Goal: Information Seeking & Learning: Learn about a topic

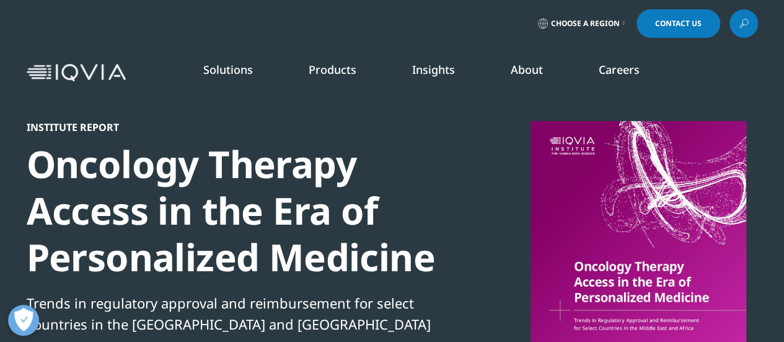
click at [231, 245] on div "Oncology Therapy Access in the Era of Personalized Medicine" at bounding box center [239, 210] width 425 height 139
click at [418, 58] on nav "Solutions quick find a capability Clear Search Loading SOLUTIONS Research & Dev…" at bounding box center [444, 72] width 627 height 58
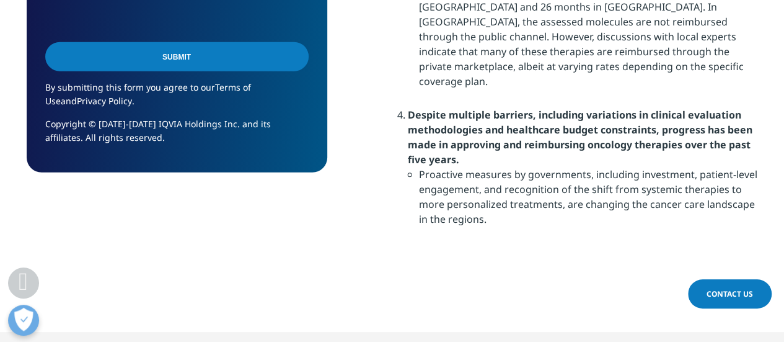
scroll to position [1488, 0]
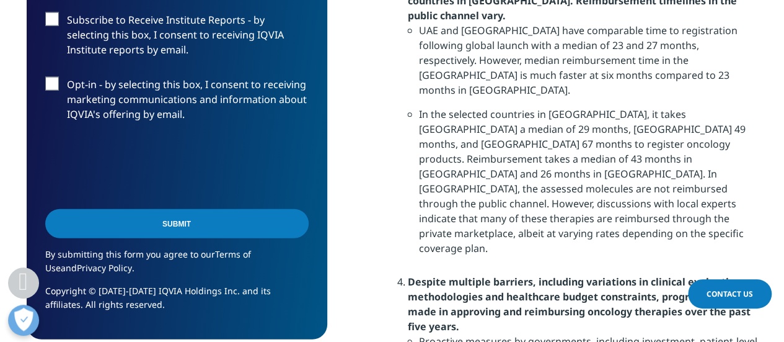
click at [511, 275] on strong "Despite multiple barriers, including variations in clinical evaluation methodol…" at bounding box center [580, 304] width 345 height 58
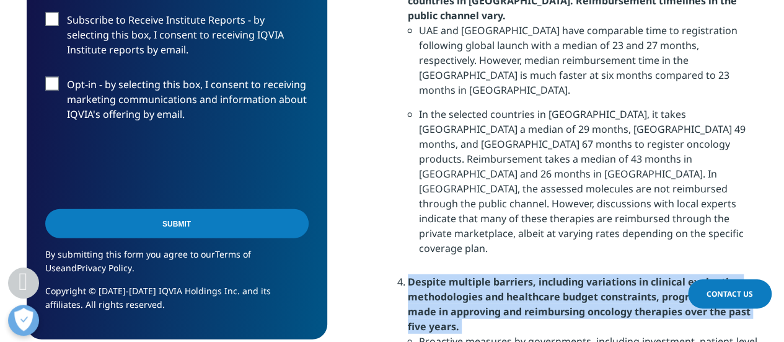
click at [511, 275] on strong "Despite multiple barriers, including variations in clinical evaluation methodol…" at bounding box center [580, 304] width 345 height 58
click at [505, 275] on strong "Despite multiple barriers, including variations in clinical evaluation methodol…" at bounding box center [580, 304] width 345 height 58
